Goal: Transaction & Acquisition: Purchase product/service

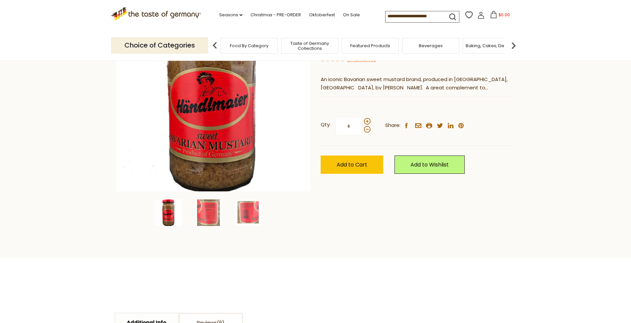
scroll to position [100, 0]
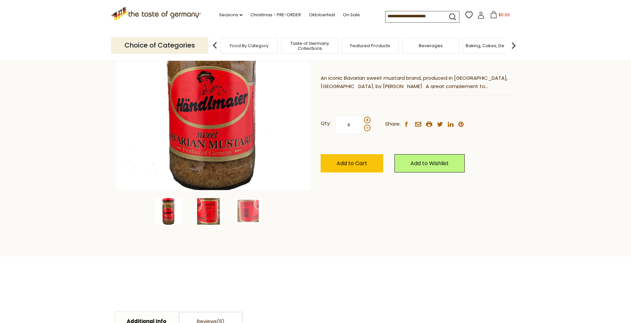
click at [207, 211] on img at bounding box center [208, 211] width 27 height 27
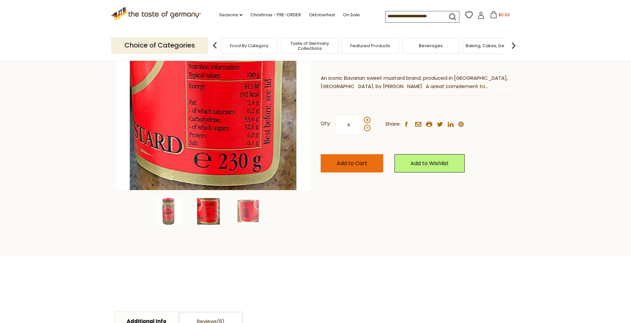
click at [346, 163] on span "Add to Cart" at bounding box center [352, 164] width 31 height 8
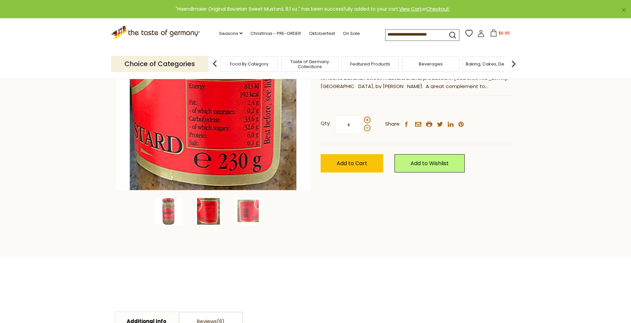
click at [502, 33] on span "$6.95" at bounding box center [504, 33] width 11 height 6
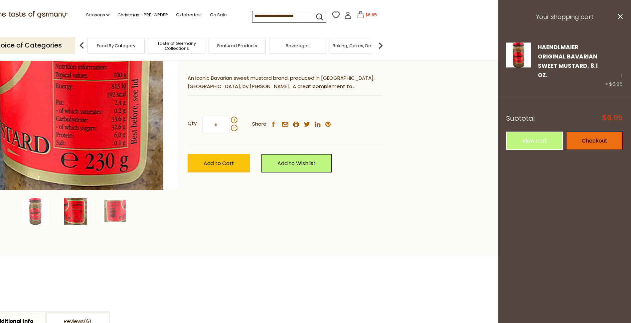
click at [590, 132] on link "Checkout" at bounding box center [594, 141] width 57 height 18
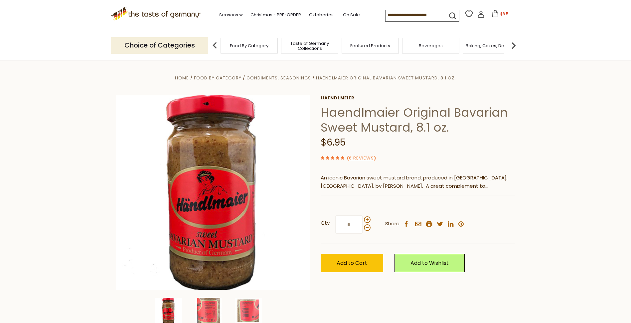
click at [261, 44] on span "Food By Category" at bounding box center [249, 45] width 39 height 5
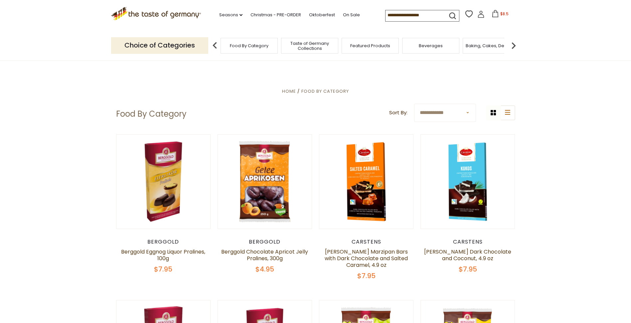
click at [316, 46] on span "Taste of Germany Collections" at bounding box center [309, 46] width 53 height 10
